Goal: Book appointment/travel/reservation

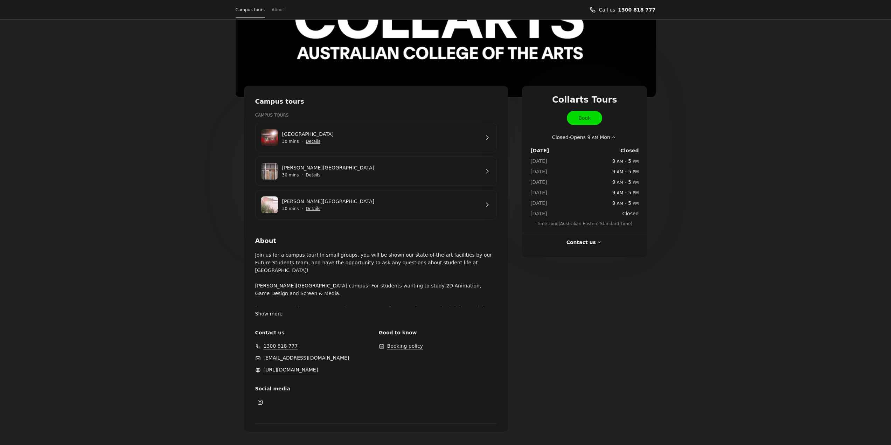
scroll to position [77, 0]
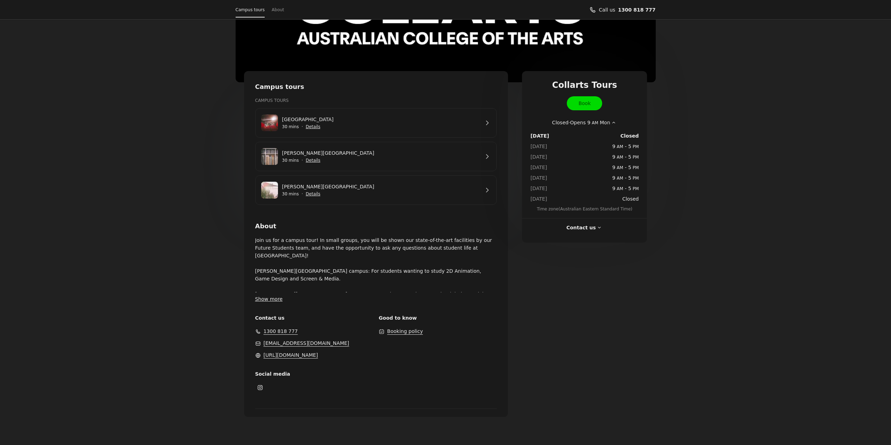
click at [589, 118] on div "Opening hours Closed · Opens 9 AM Mon [DATE] Closed [DATE] 9 AM - 5 PM [DATE] 9…" at bounding box center [584, 164] width 125 height 97
click at [604, 121] on span "Closed · Opens 9 AM Mon" at bounding box center [581, 123] width 58 height 8
click at [608, 121] on span "Closed · Opens 9 AM Mon" at bounding box center [581, 123] width 58 height 8
drag, startPoint x: 615, startPoint y: 146, endPoint x: 640, endPoint y: 146, distance: 25.9
click at [640, 146] on div "Opening hours Closed · Opens 9 AM Mon [DATE] Closed [DATE] 9 AM - 5 PM [DATE] 9…" at bounding box center [584, 164] width 125 height 97
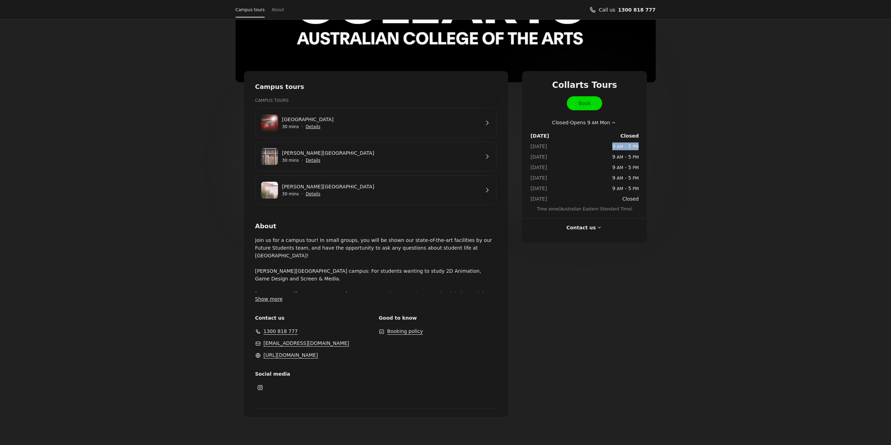
click at [636, 145] on span "PM" at bounding box center [634, 146] width 7 height 5
click at [619, 142] on dl "[DATE] Closed [DATE] 9 AM - 5 PM [DATE] 9 AM - 5 PM [DATE] 9 AM - 5 PM [DATE] 9…" at bounding box center [584, 164] width 108 height 76
click at [610, 141] on dl "[DATE] Closed [DATE] 9 AM - 5 PM [DATE] 9 AM - 5 PM [DATE] 9 AM - 5 PM [DATE] 9…" at bounding box center [584, 164] width 108 height 76
click at [596, 107] on link "Book" at bounding box center [584, 103] width 35 height 14
